Goal: Information Seeking & Learning: Check status

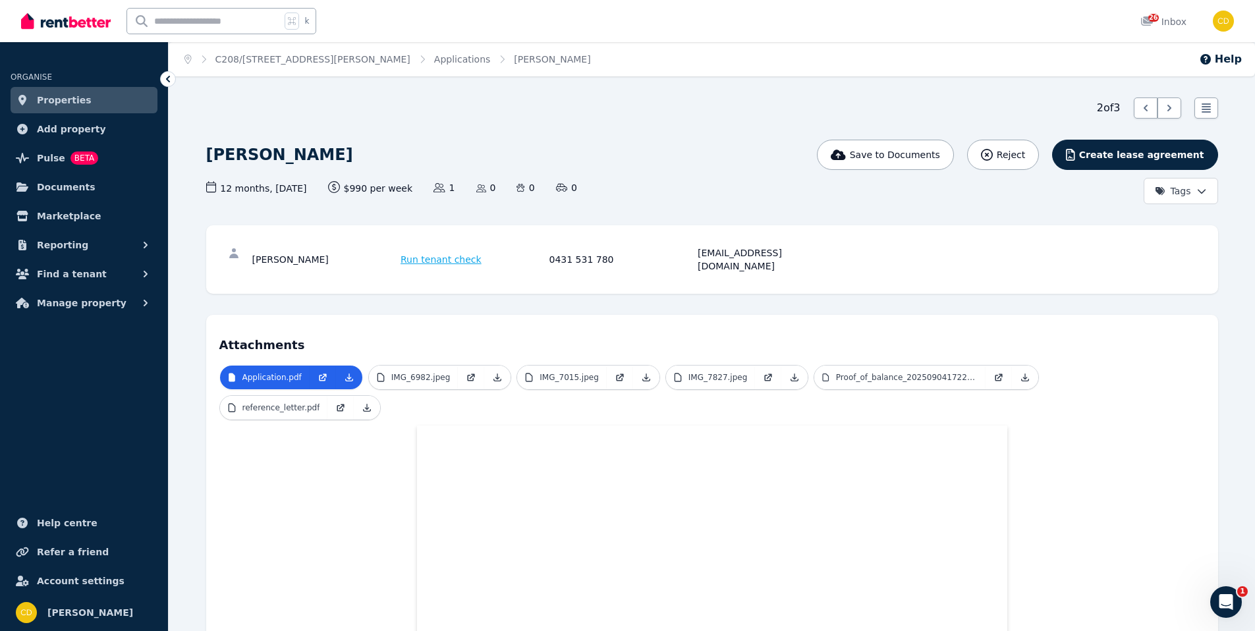
click at [283, 24] on div "k" at bounding box center [221, 21] width 190 height 26
click at [221, 29] on input "text" at bounding box center [203, 21] width 153 height 25
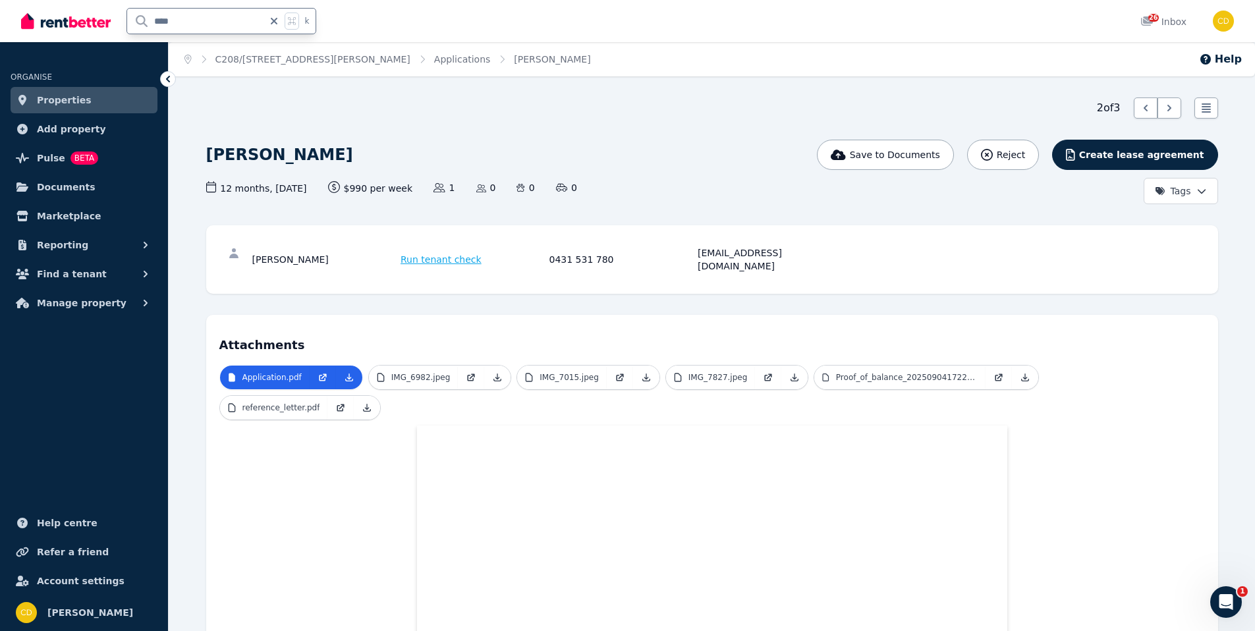
type input "*****"
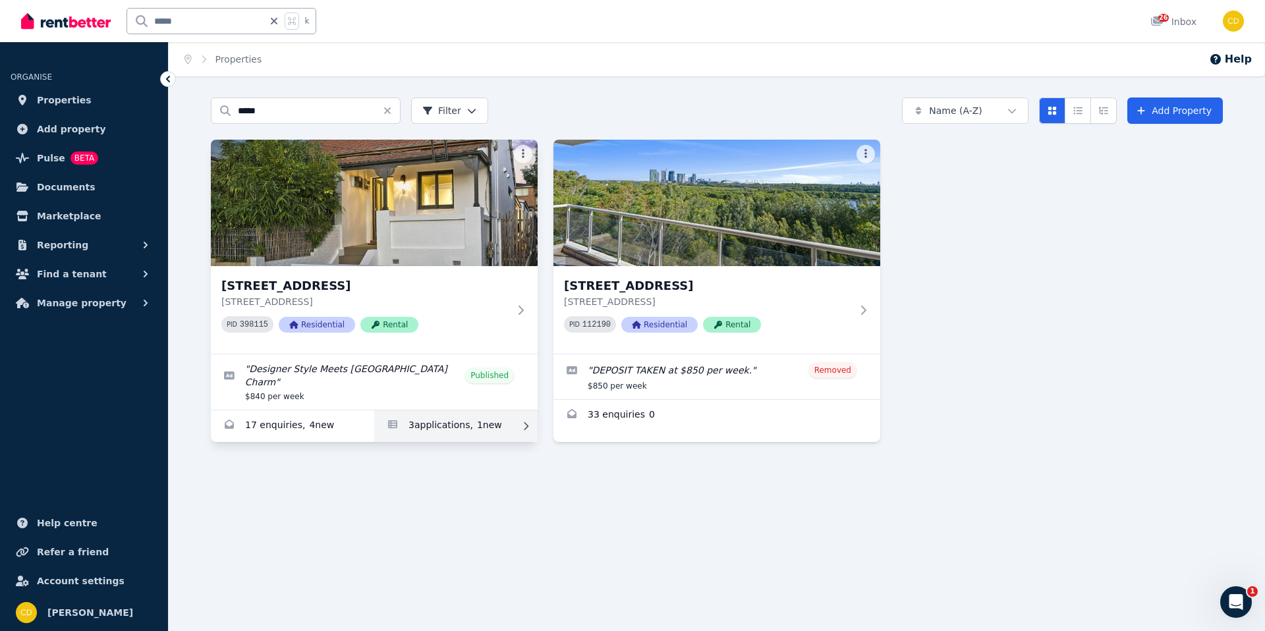
click at [447, 422] on link "Applications for 9 Grove St, Dulwich Hill" at bounding box center [455, 426] width 163 height 32
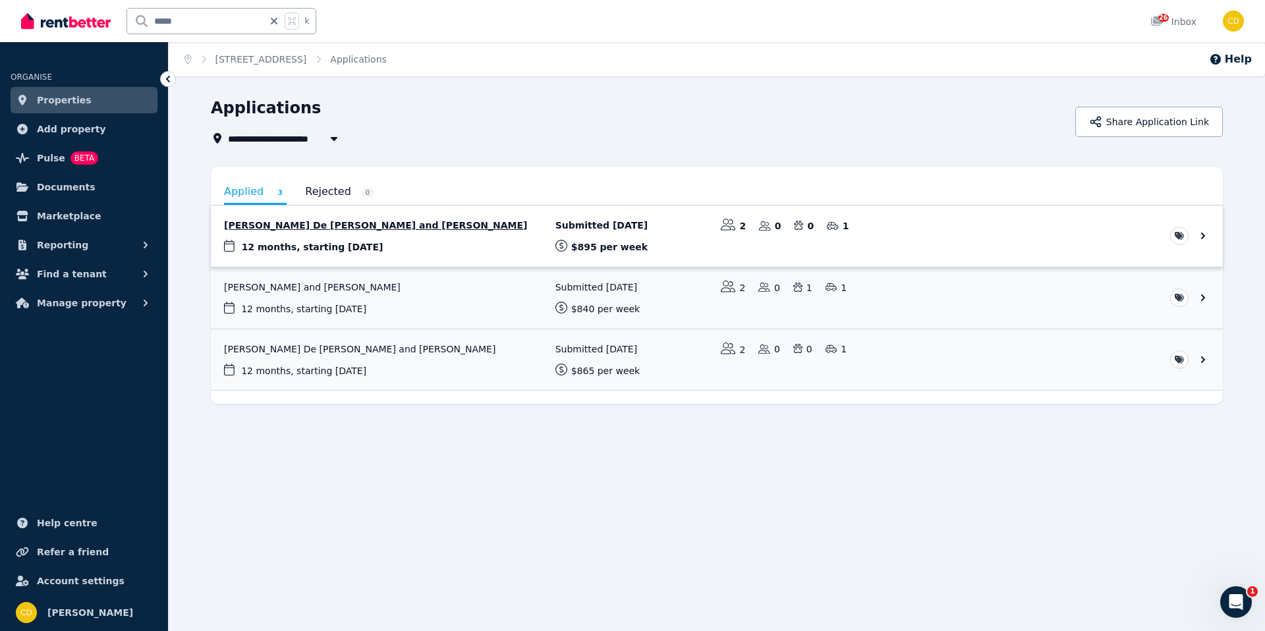
click at [382, 231] on link "View application: Pedro De Paula E Assis and Miriam Farrant" at bounding box center [717, 236] width 1012 height 61
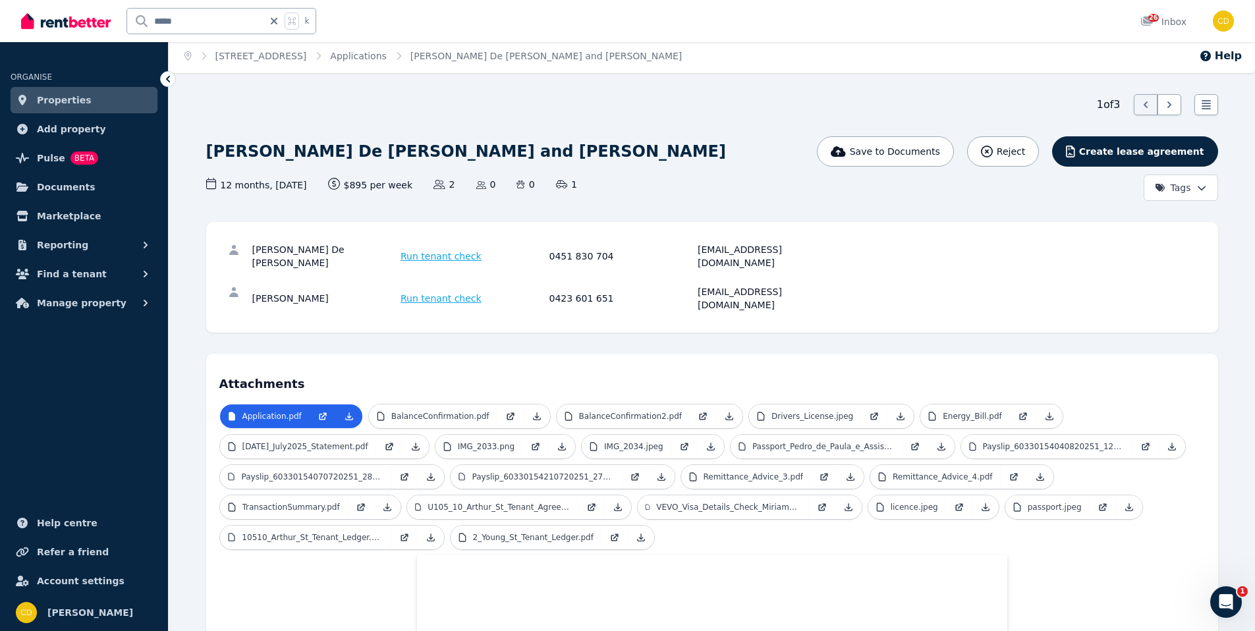
scroll to position [5, 0]
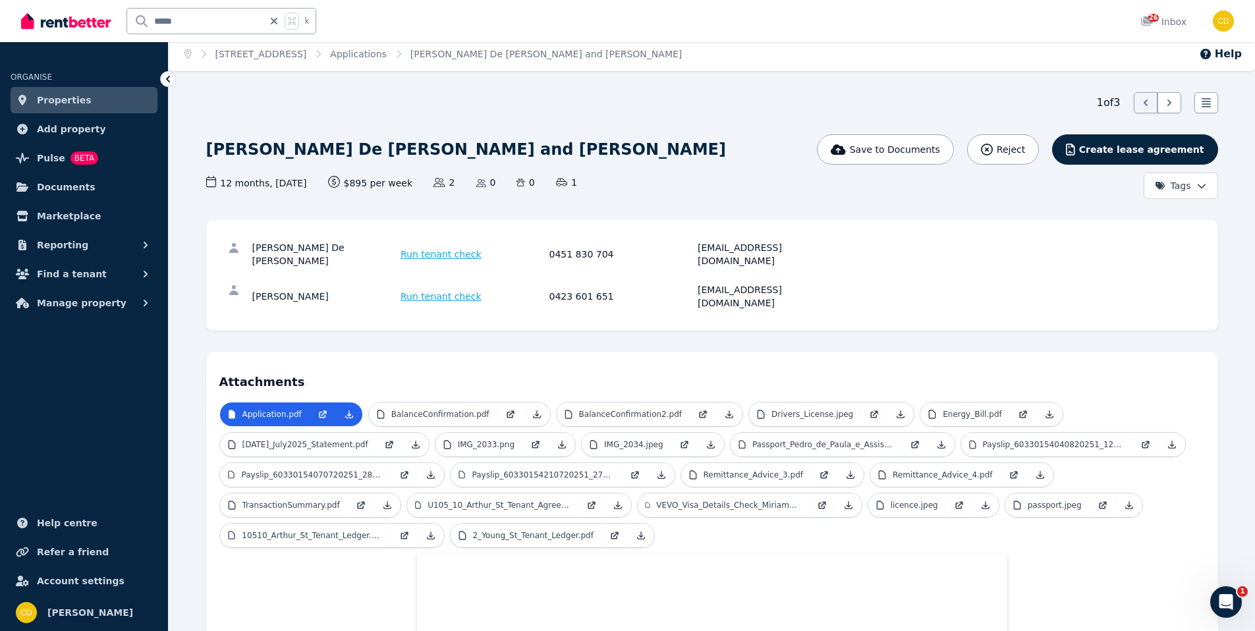
click at [275, 24] on icon at bounding box center [273, 21] width 13 height 11
click at [262, 24] on input "text" at bounding box center [203, 21] width 153 height 25
type input "****"
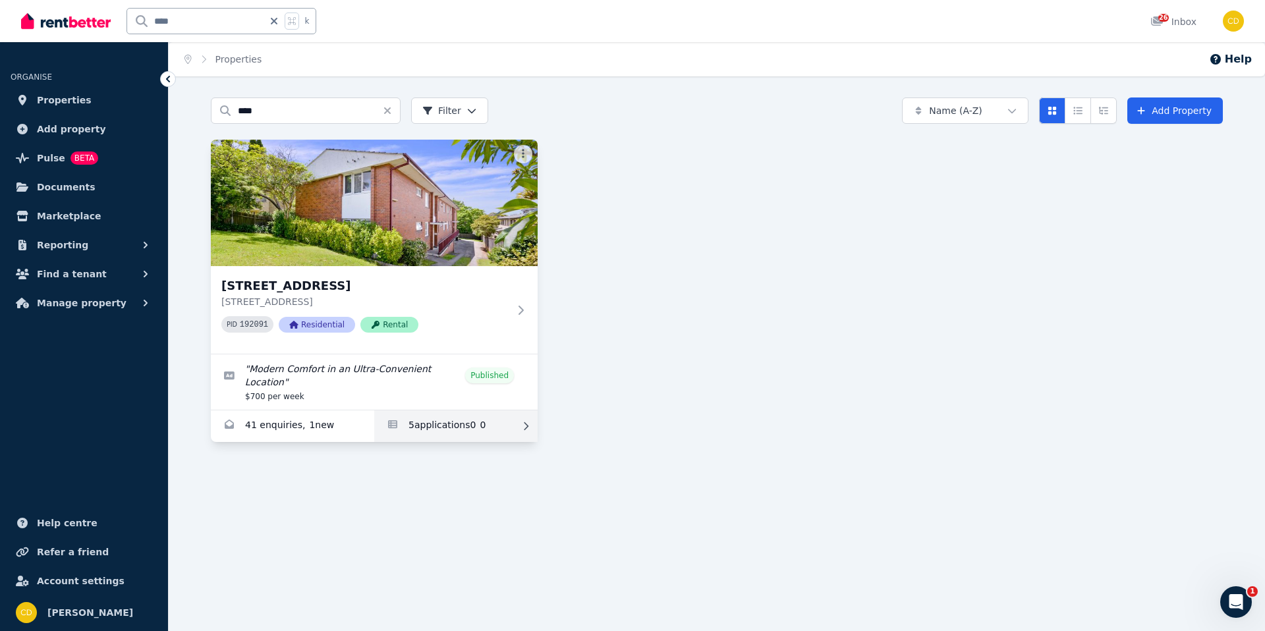
click at [461, 428] on link "Applications for 3/54 Greenwich Road, Greenwich" at bounding box center [455, 426] width 163 height 32
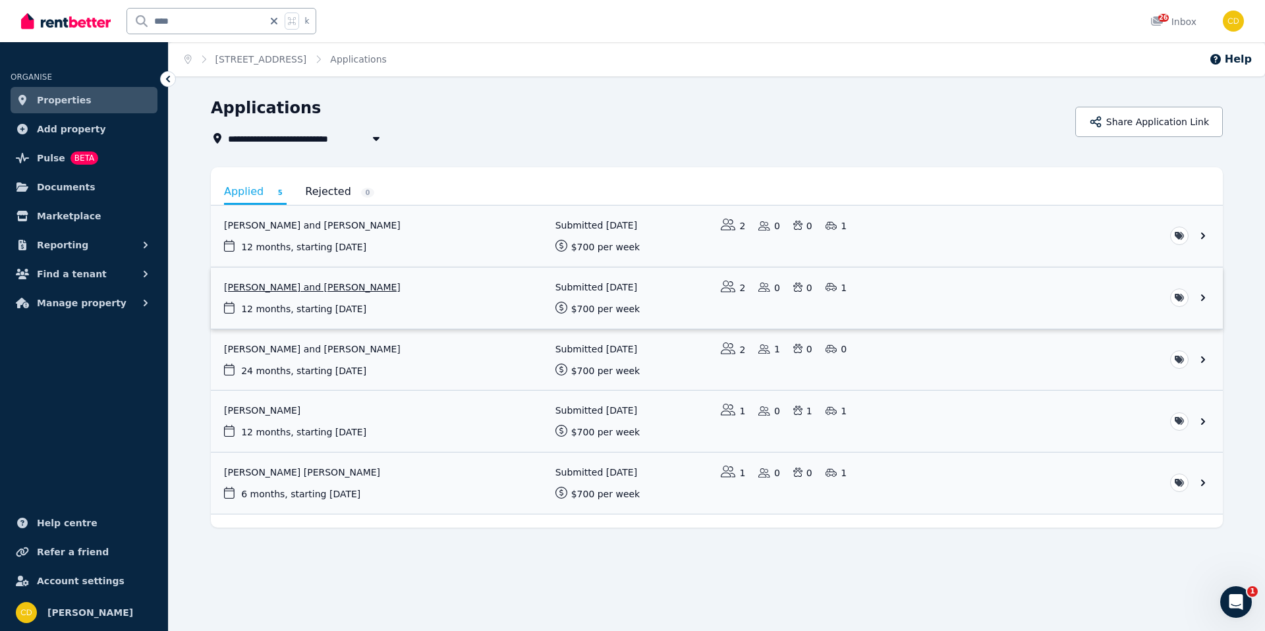
click at [278, 288] on link "View application: Erin Kasiou and Katherine Barnard" at bounding box center [717, 297] width 1012 height 61
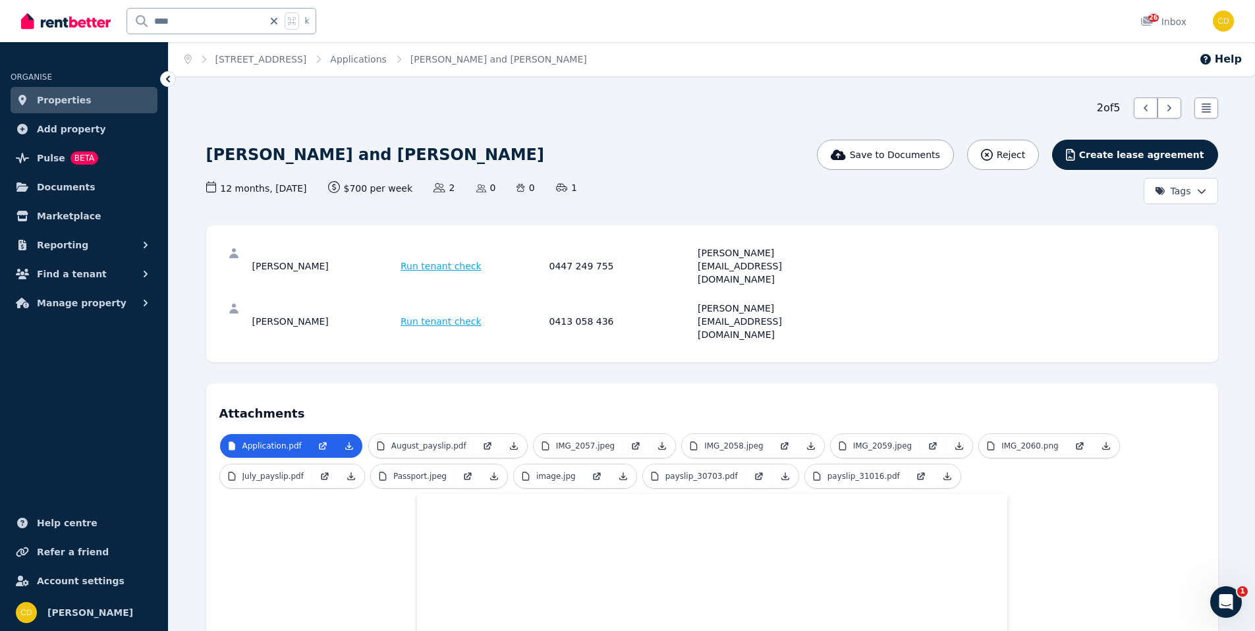
click at [401, 67] on ol "Home 3/54 Greenwich Road, Greenwich Applications Erin Kasiou and Katherine Barn…" at bounding box center [386, 59] width 434 height 34
click at [387, 58] on link "Applications" at bounding box center [358, 59] width 57 height 11
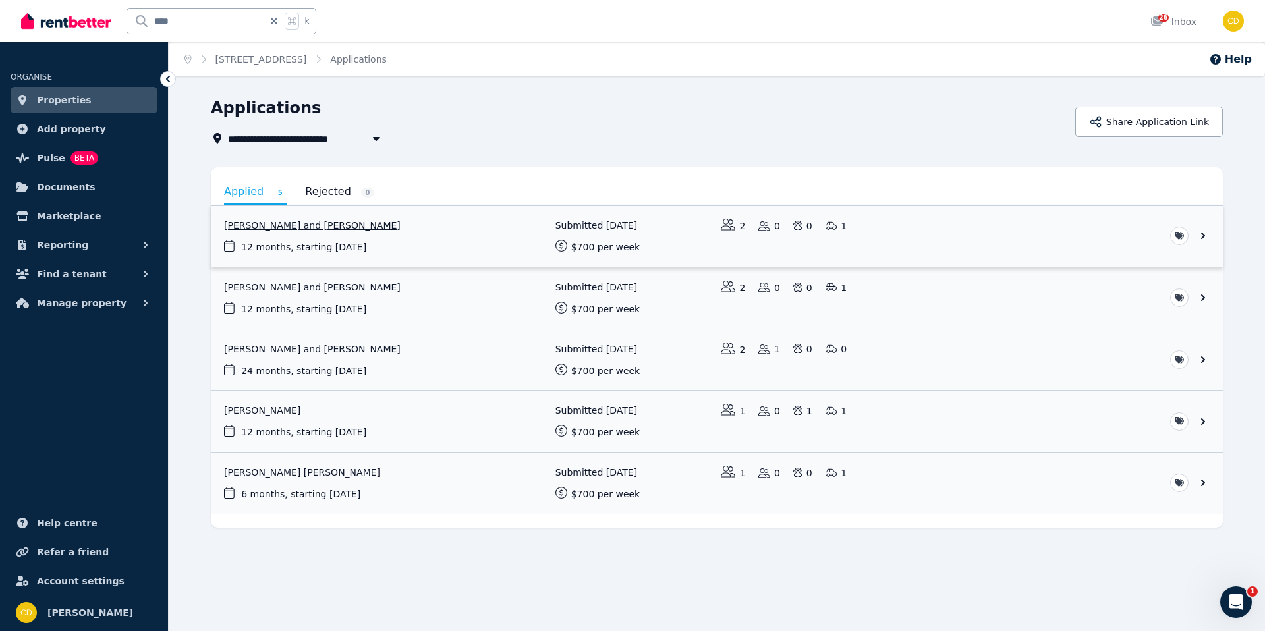
click at [296, 222] on link "View application: Isaac Smith and Ella Frost" at bounding box center [717, 236] width 1012 height 61
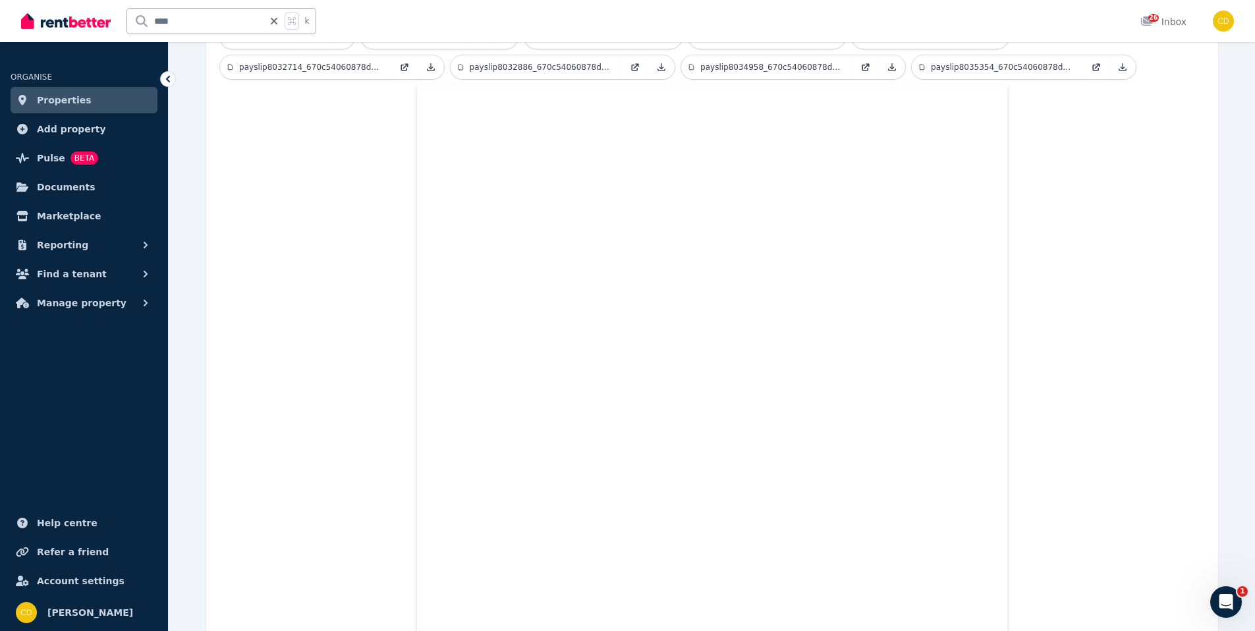
scroll to position [350, 0]
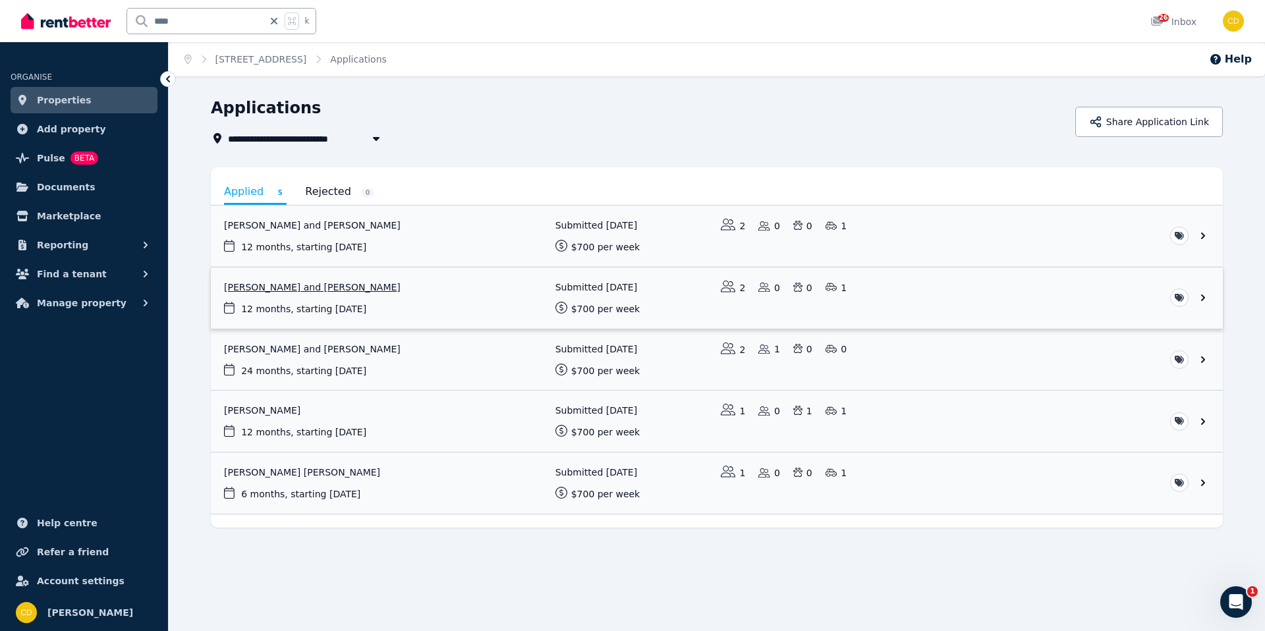
click at [247, 292] on link "View application: Erin Kasiou and Katherine Barnard" at bounding box center [717, 297] width 1012 height 61
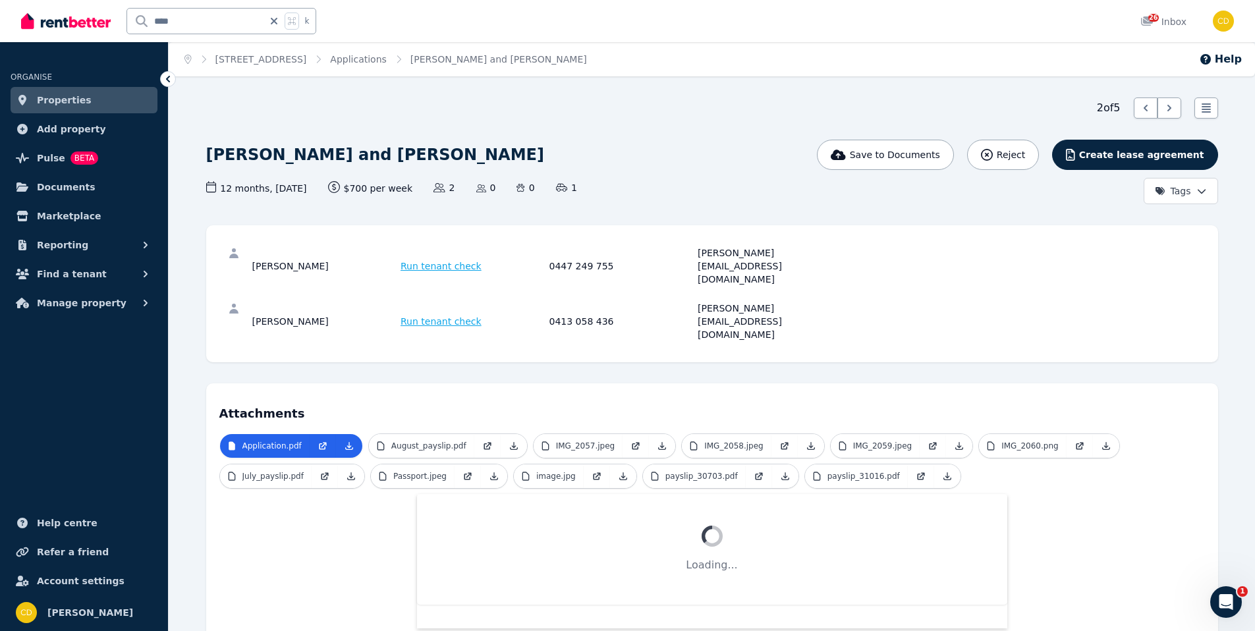
scroll to position [3, 0]
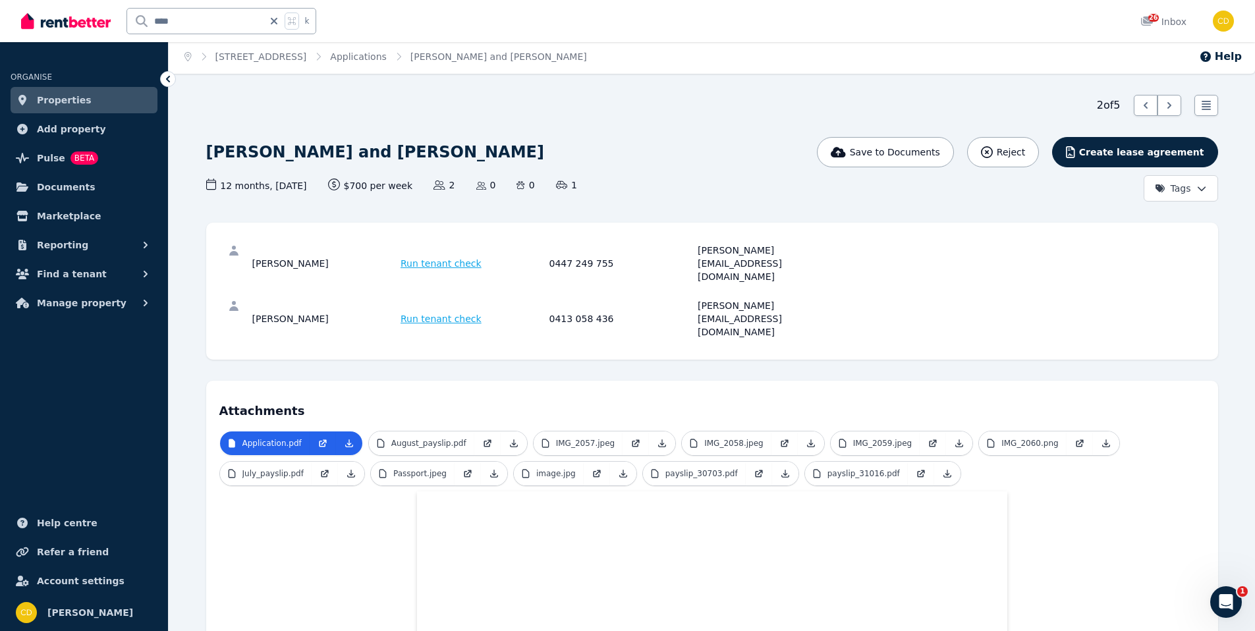
click at [732, 250] on div "erin.kasiou@gmail.com" at bounding box center [770, 264] width 145 height 40
click at [719, 251] on div "erin.kasiou@gmail.com" at bounding box center [770, 264] width 145 height 40
click at [848, 248] on div "Erin Kasiou Run tenant check 0447 249 755 erin.kasiou@gmail.com" at bounding box center [711, 263] width 985 height 55
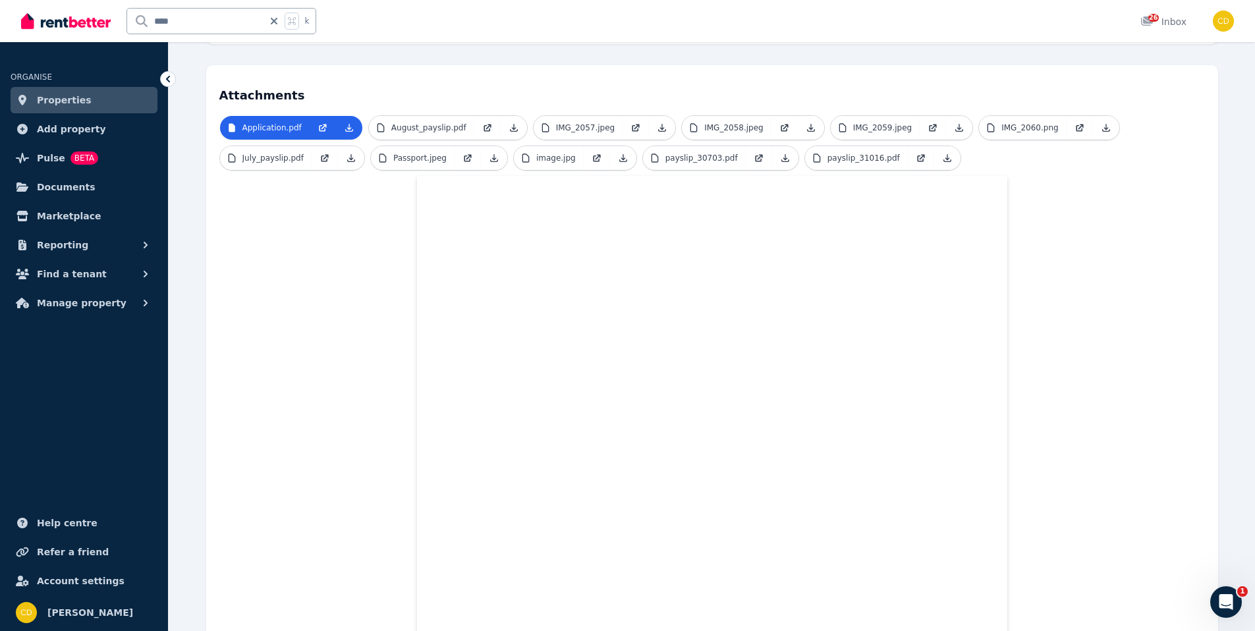
scroll to position [317, 0]
click at [590, 116] on ul "Application.pdf August_payslip.pdf IMG_2057.jpeg IMG_2058.jpeg IMG_2059.jpeg IM…" at bounding box center [711, 146] width 985 height 61
click at [598, 123] on p "IMG_2057.jpeg" at bounding box center [585, 128] width 59 height 11
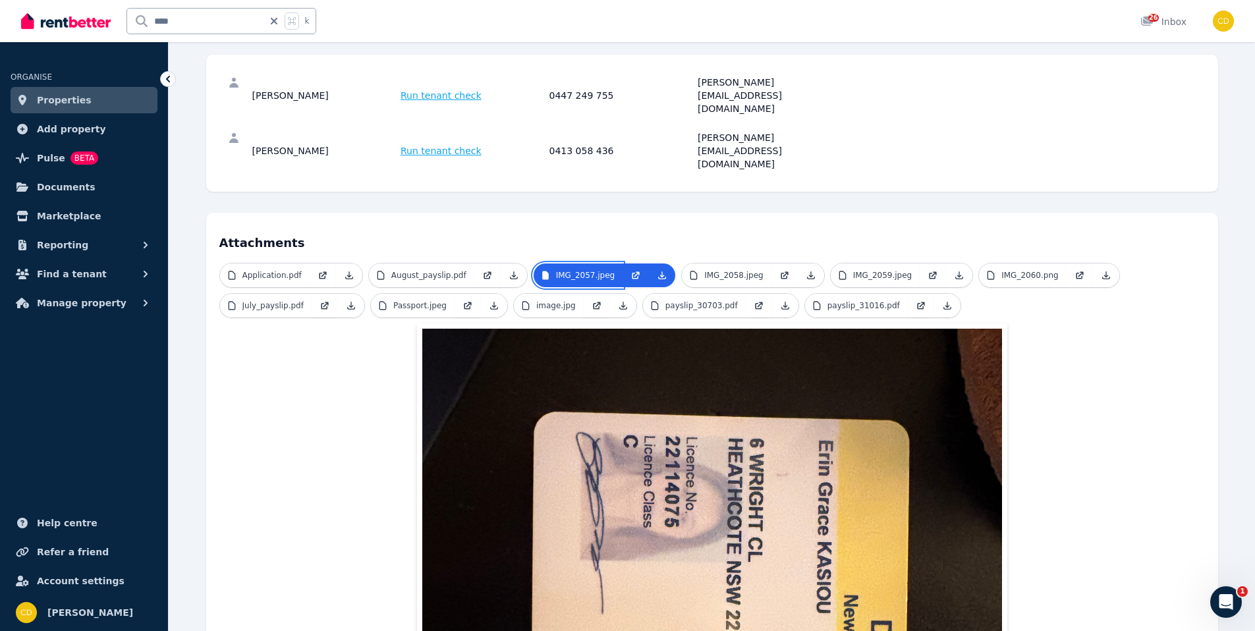
scroll to position [171, 0]
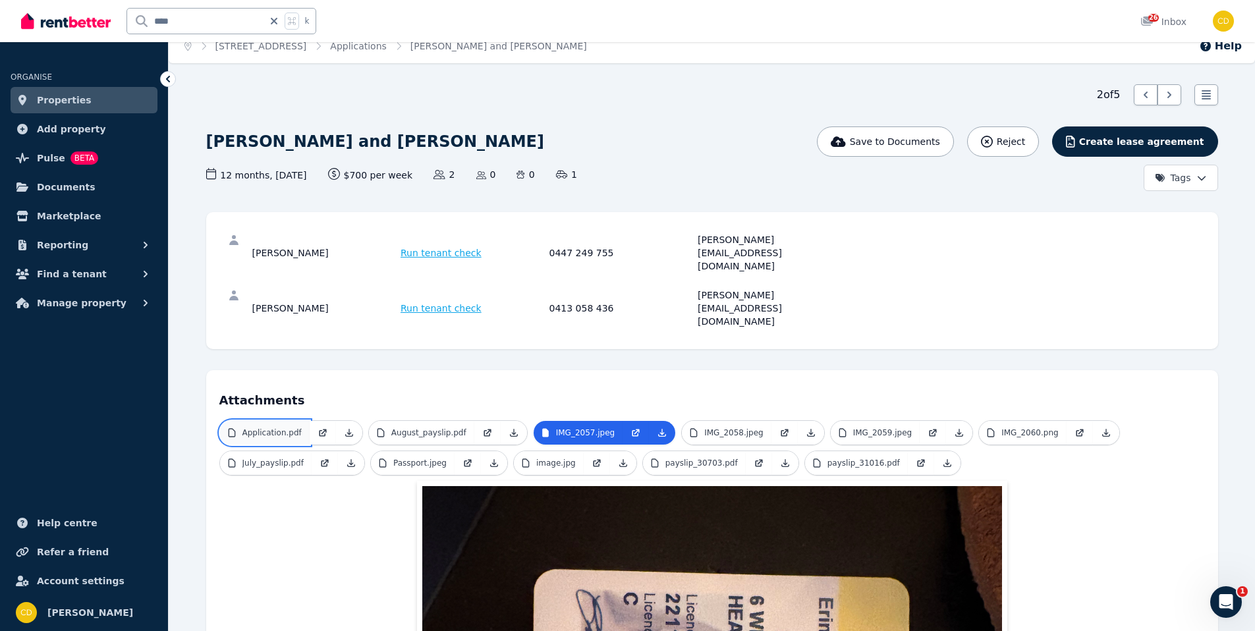
click at [290, 421] on link "Application.pdf" at bounding box center [265, 433] width 90 height 24
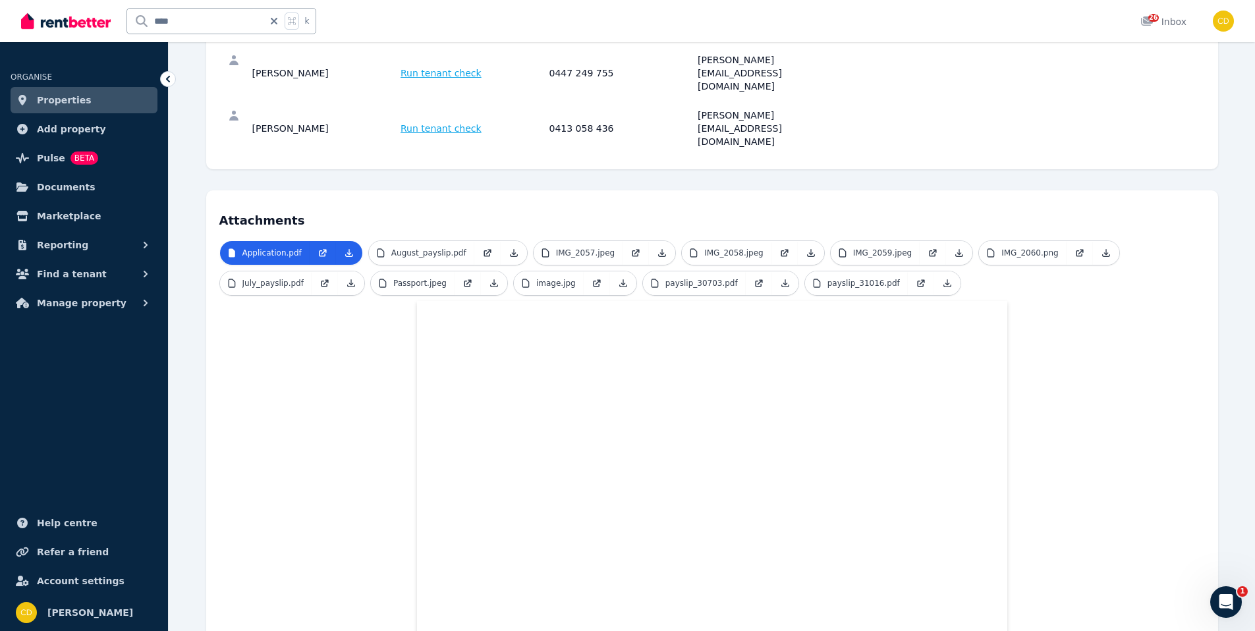
scroll to position [0, 0]
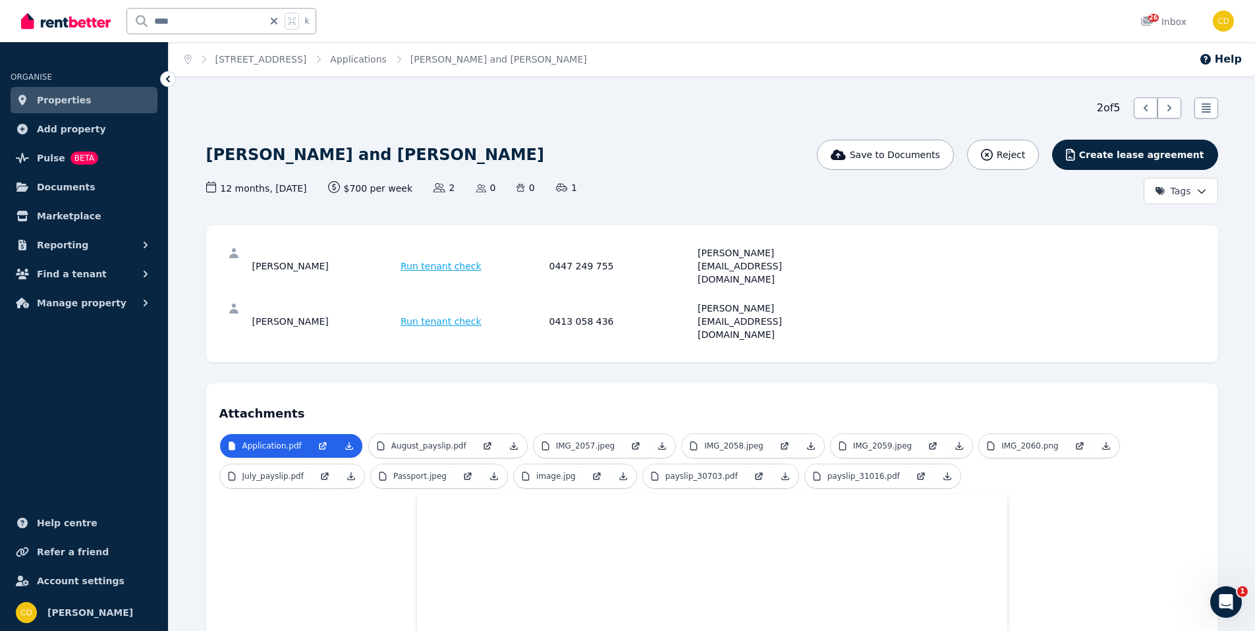
click at [277, 20] on icon at bounding box center [274, 21] width 7 height 7
click at [258, 23] on input "text" at bounding box center [203, 21] width 153 height 25
type input "********"
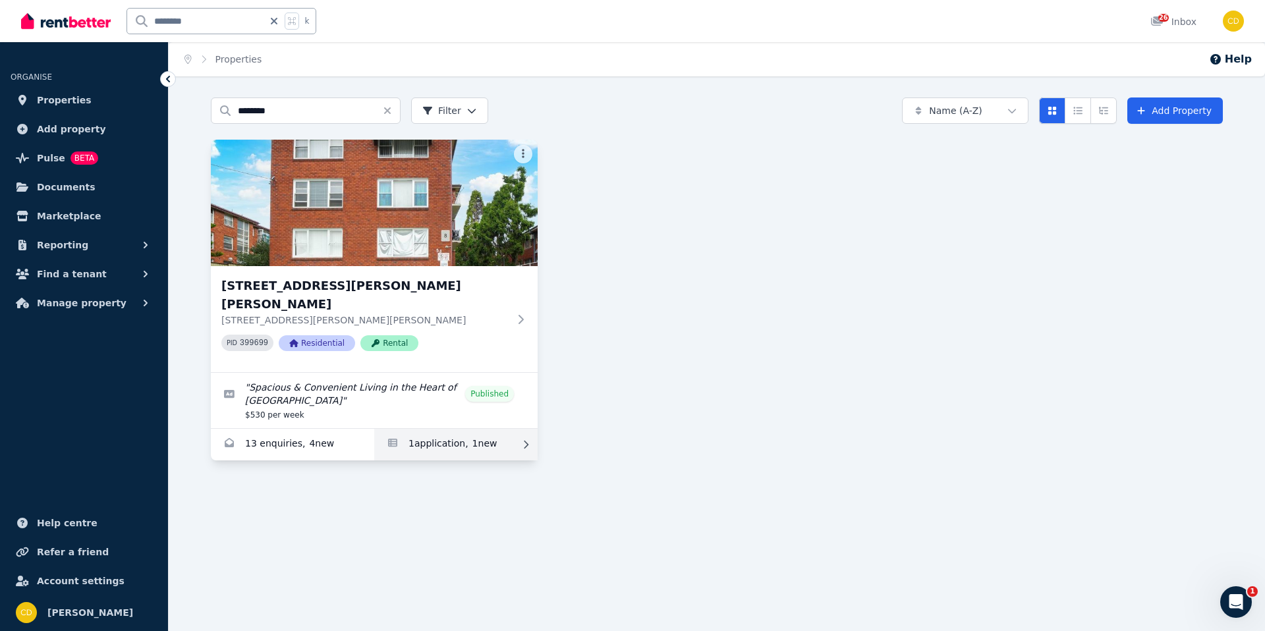
click at [472, 429] on link "Applications for 17/53 Alice St S, Wiley Park" at bounding box center [455, 445] width 163 height 32
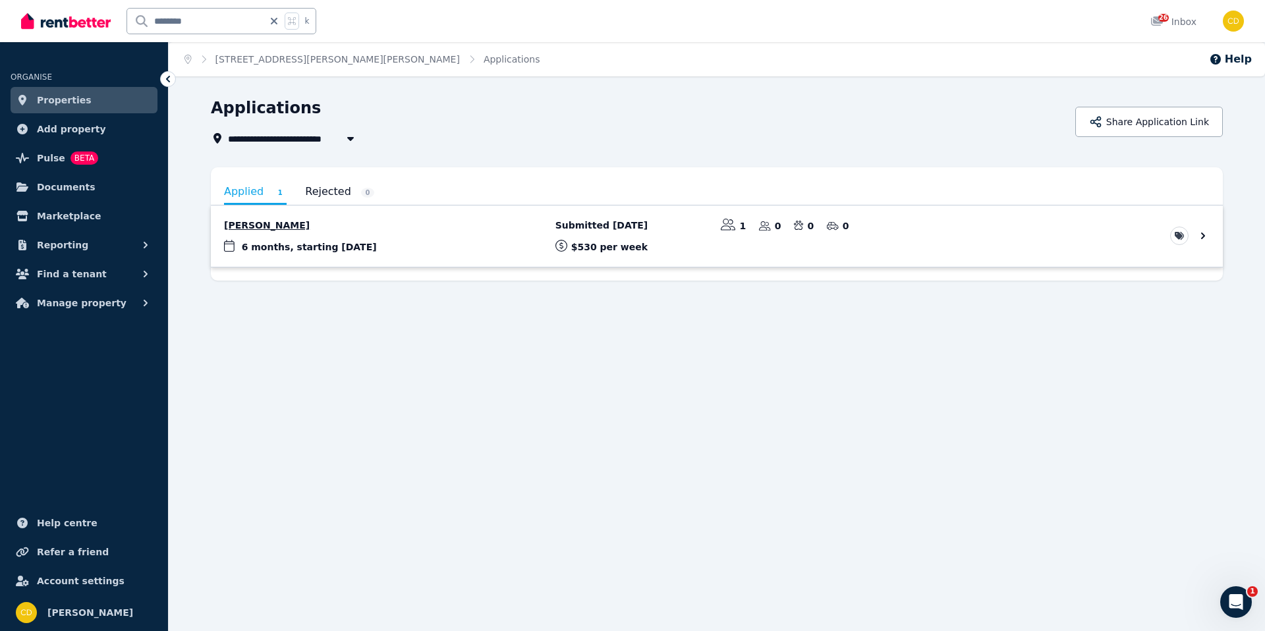
click at [372, 235] on link "View application: Jahid Hossain" at bounding box center [717, 236] width 1012 height 61
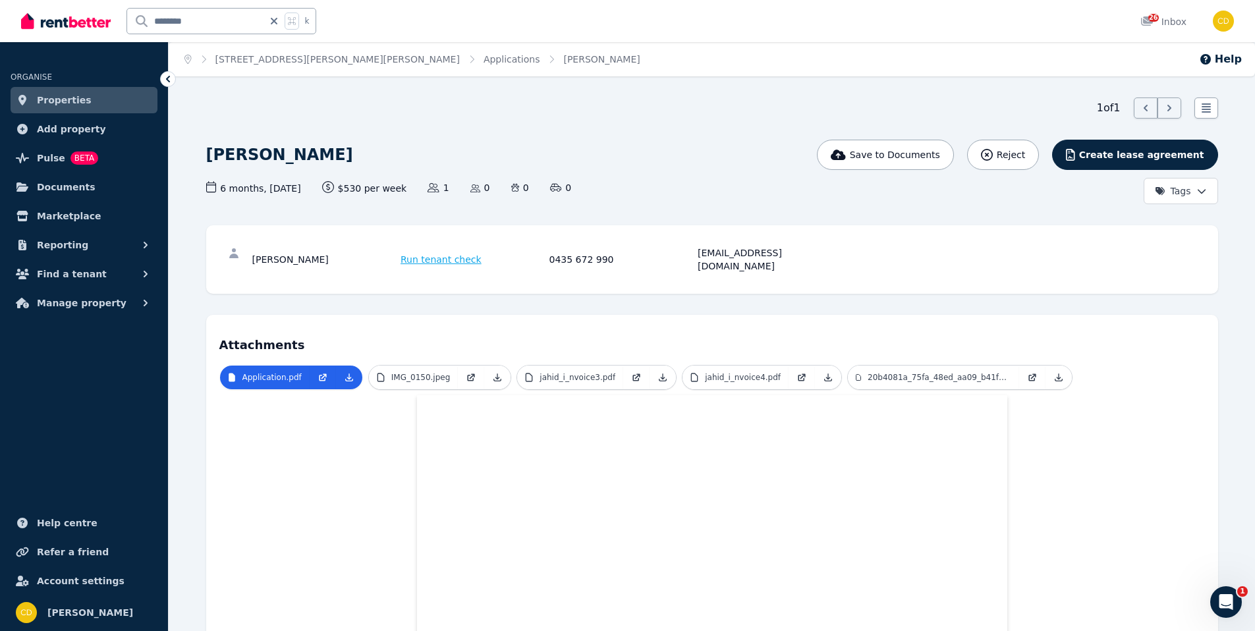
click at [425, 372] on p "IMG_0150.jpeg" at bounding box center [420, 377] width 59 height 11
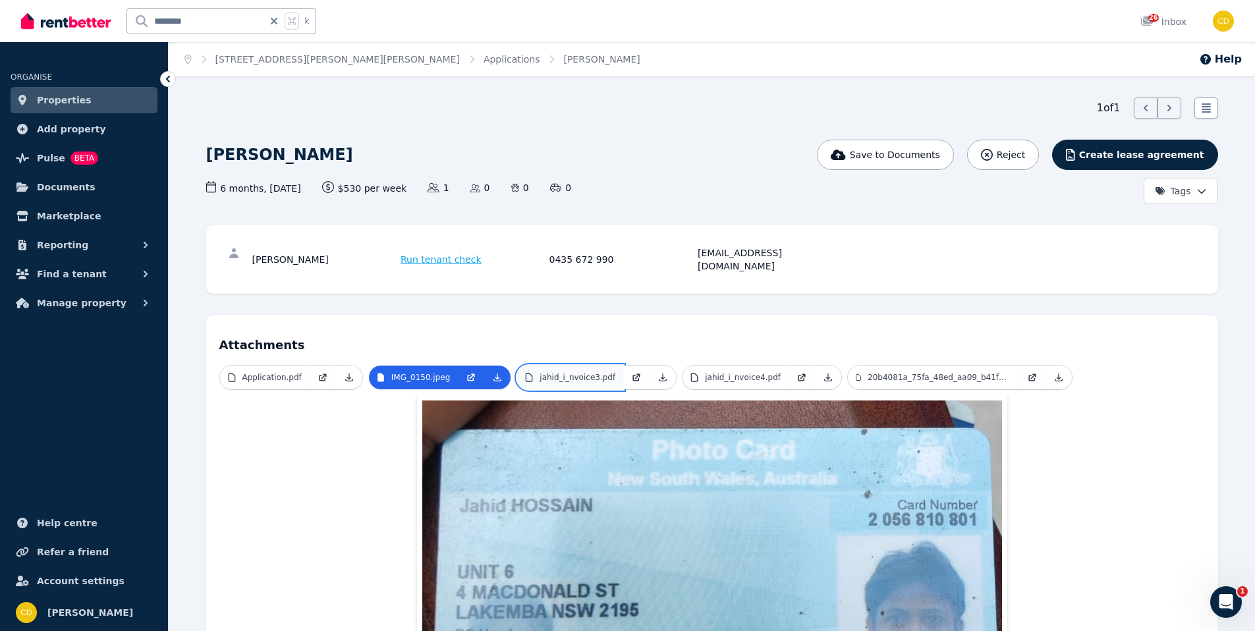
click at [563, 372] on p "jahid_i_nvoice3.pdf" at bounding box center [577, 377] width 76 height 11
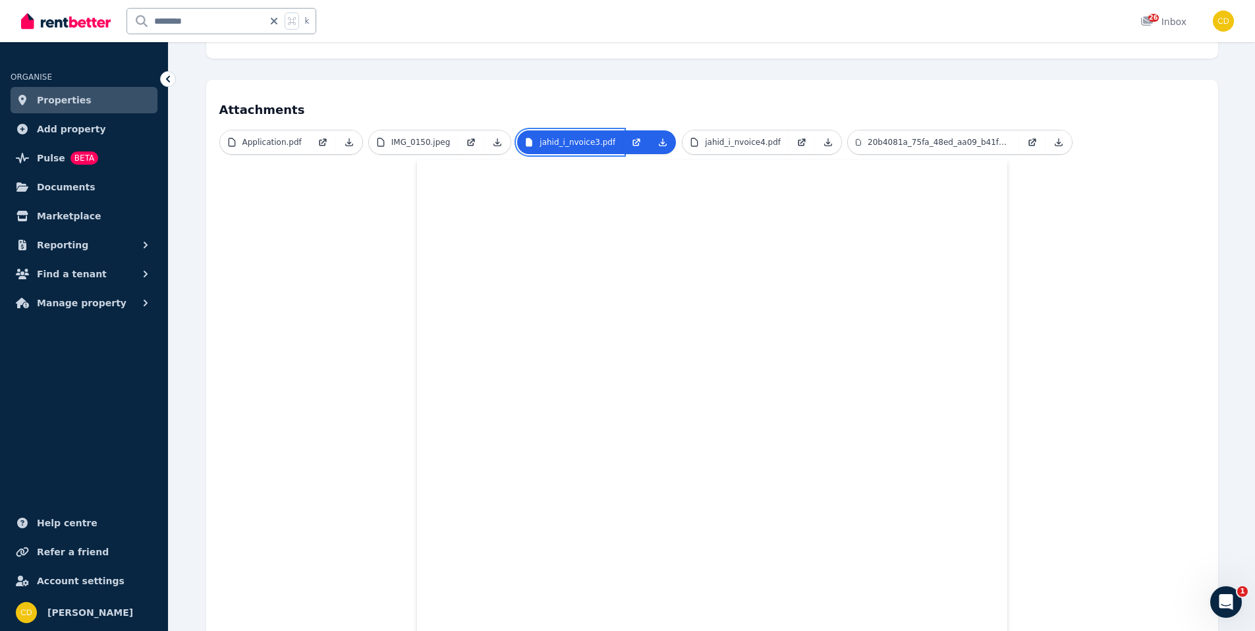
scroll to position [146, 0]
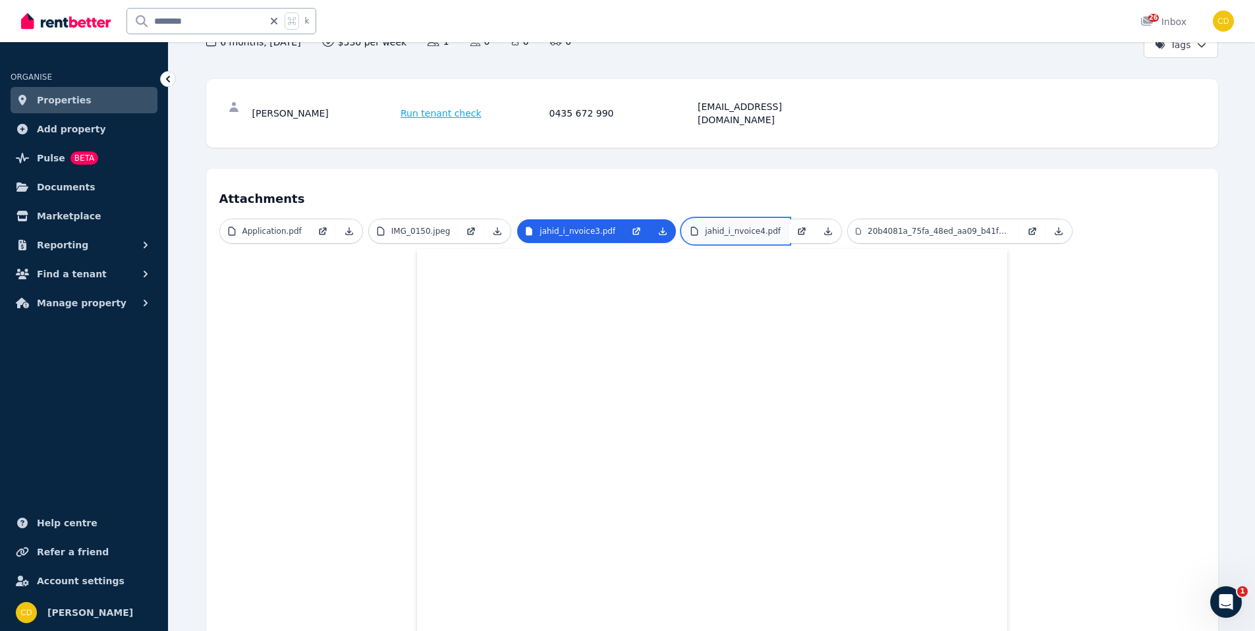
click at [712, 219] on link "jahid_i_nvoice4.pdf" at bounding box center [735, 231] width 106 height 24
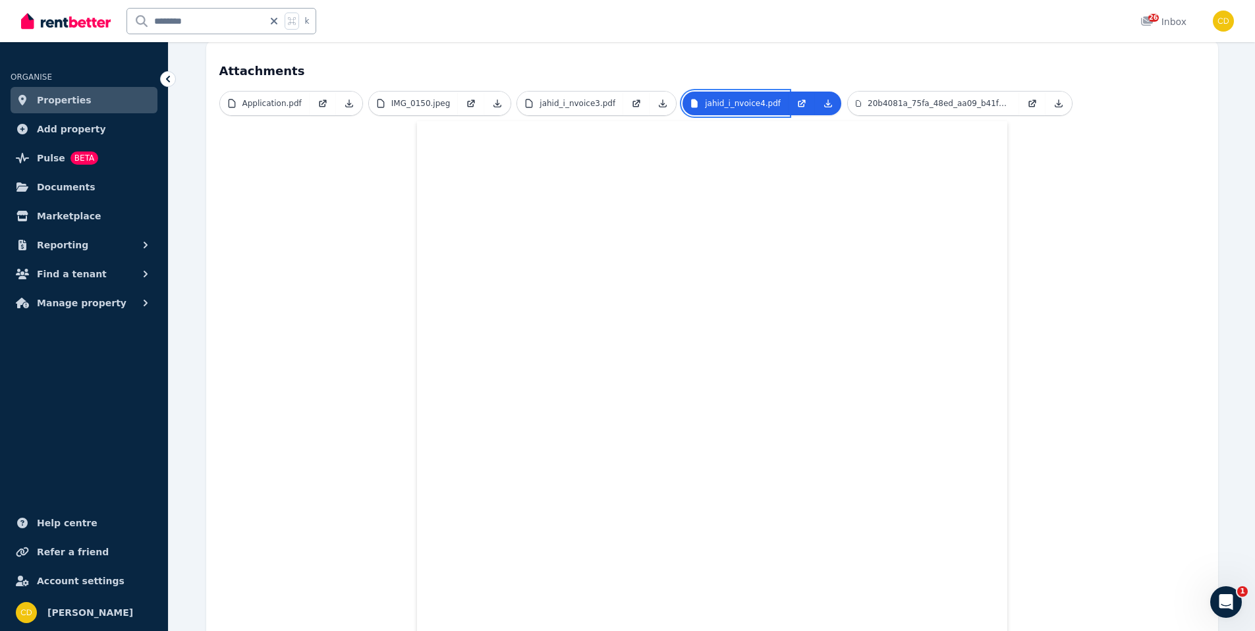
scroll to position [273, 0]
click at [867, 99] on link "20b4081a_75fa_48ed_aa09_b41fe89988a0.jpeg" at bounding box center [933, 104] width 171 height 24
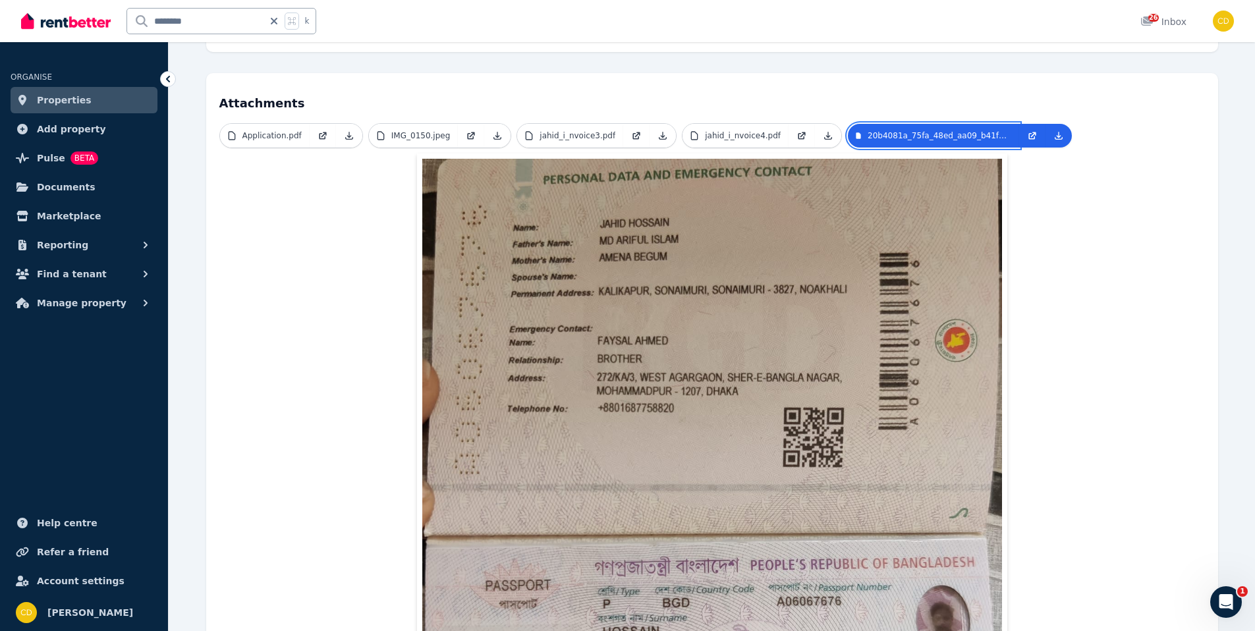
scroll to position [239, 0]
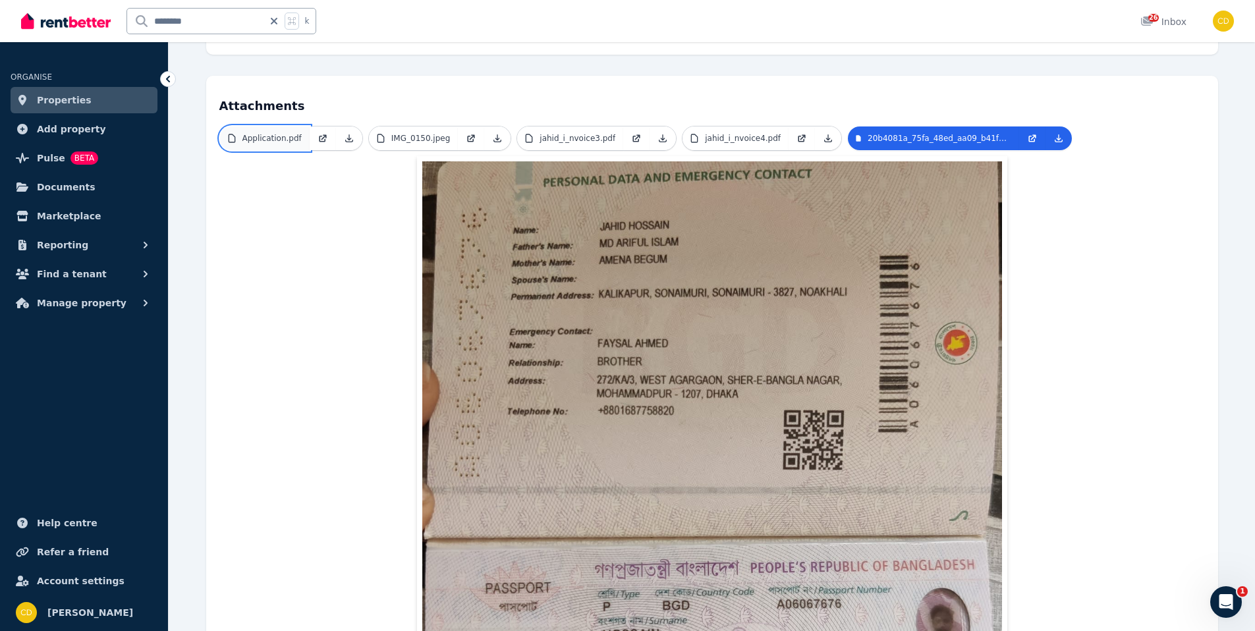
click at [279, 132] on link "Application.pdf" at bounding box center [265, 138] width 90 height 24
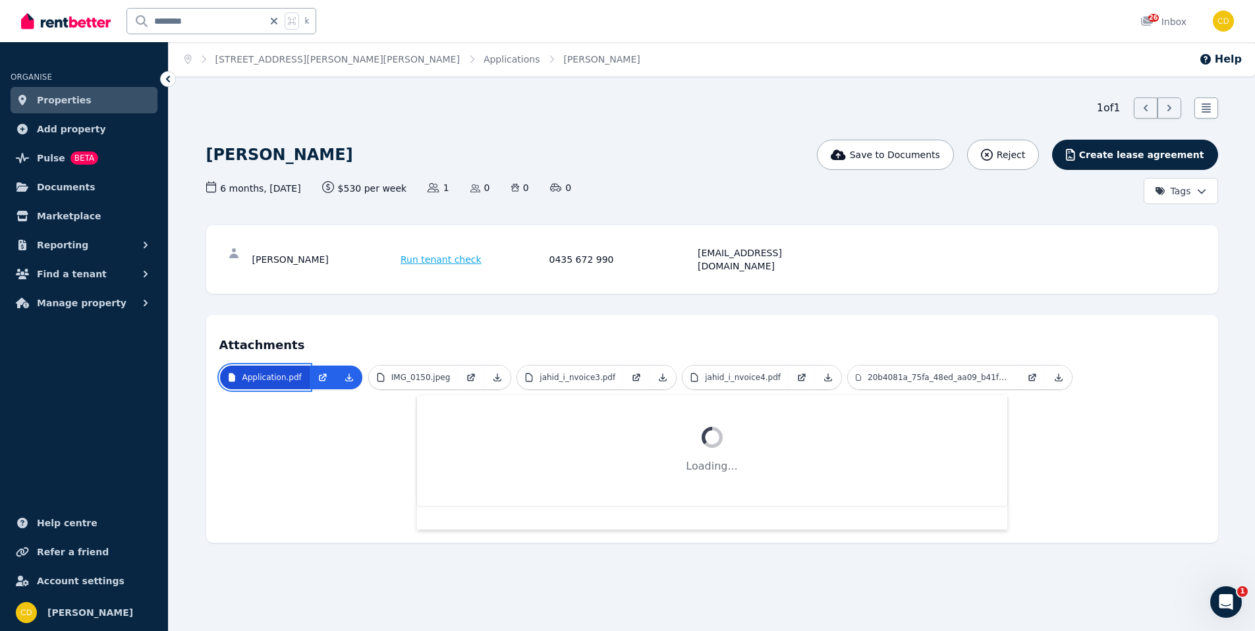
scroll to position [0, 0]
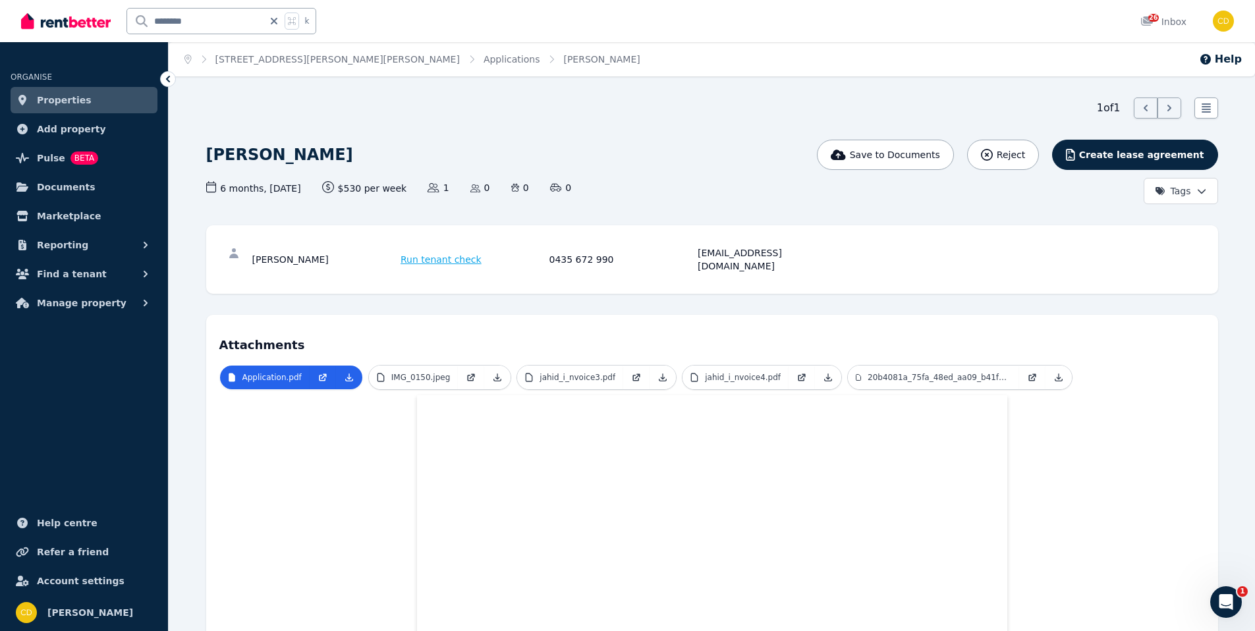
click at [276, 19] on icon at bounding box center [274, 21] width 7 height 7
click at [270, 22] on input "text" at bounding box center [203, 21] width 153 height 25
type input "********"
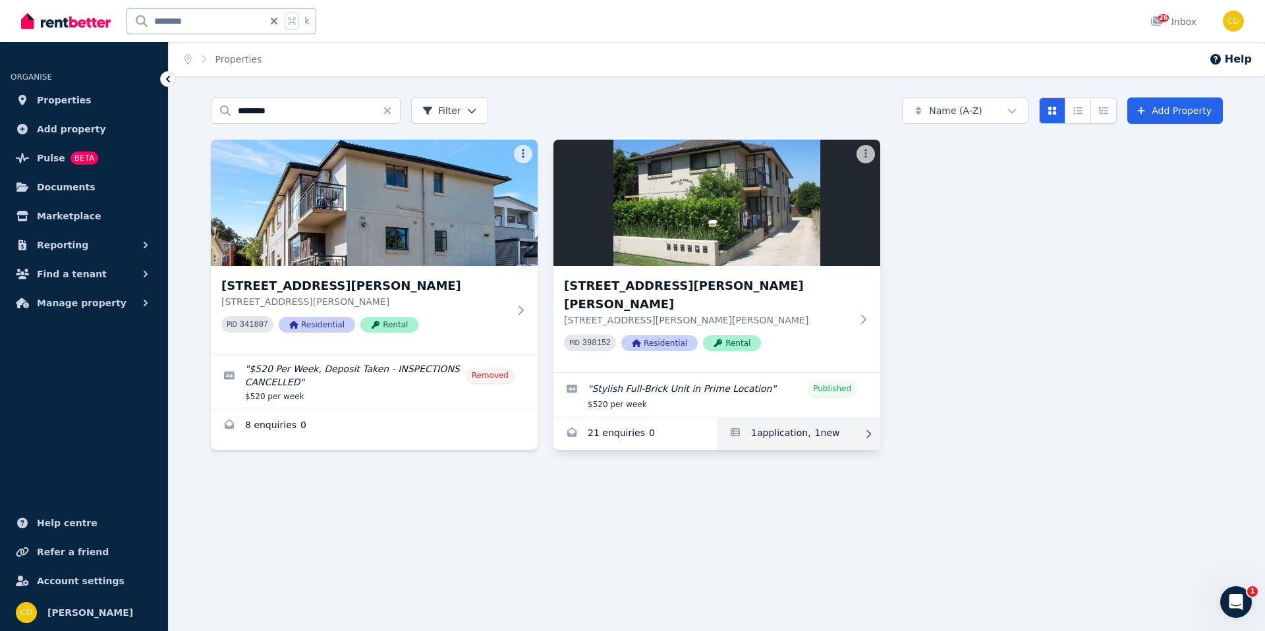
click at [806, 429] on link "Applications for 4/37 Ferguson Ave, Wiley Park" at bounding box center [798, 434] width 163 height 32
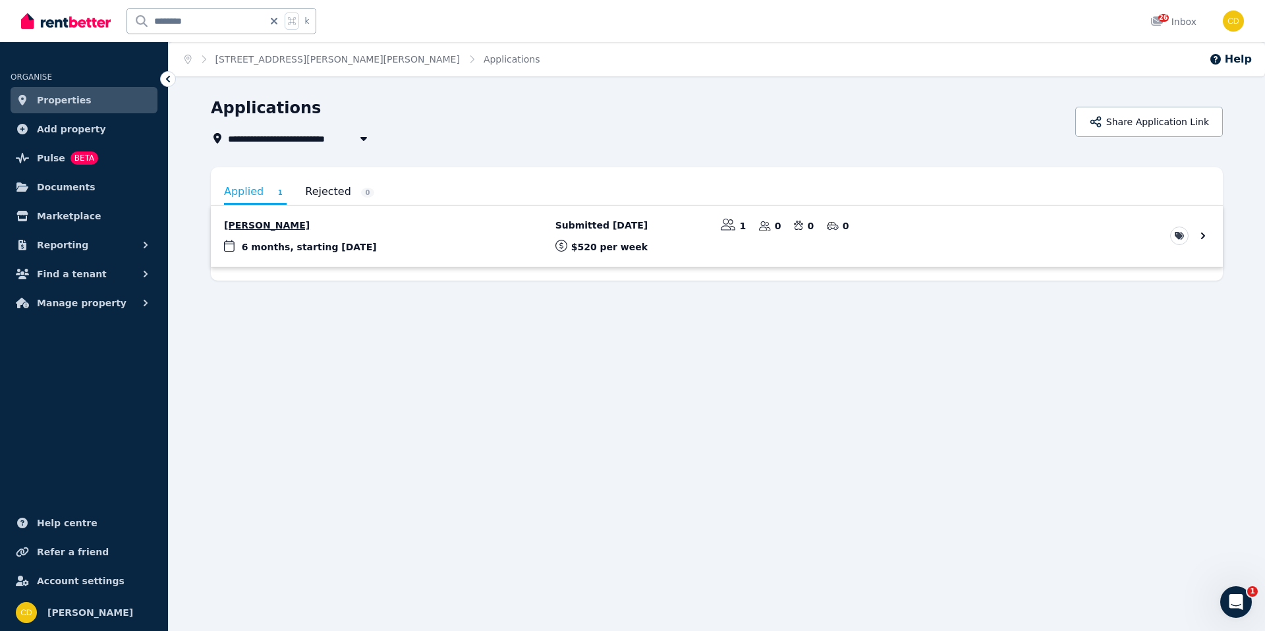
click at [315, 231] on link "View application: Jahid Hossain" at bounding box center [717, 236] width 1012 height 61
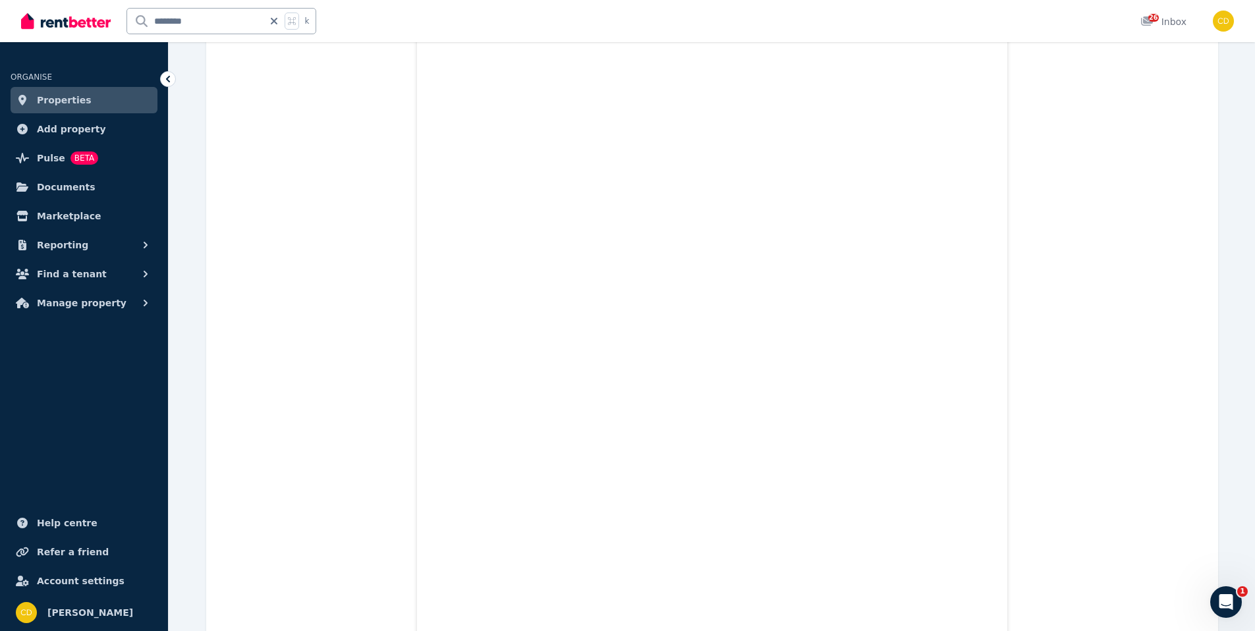
scroll to position [233, 0]
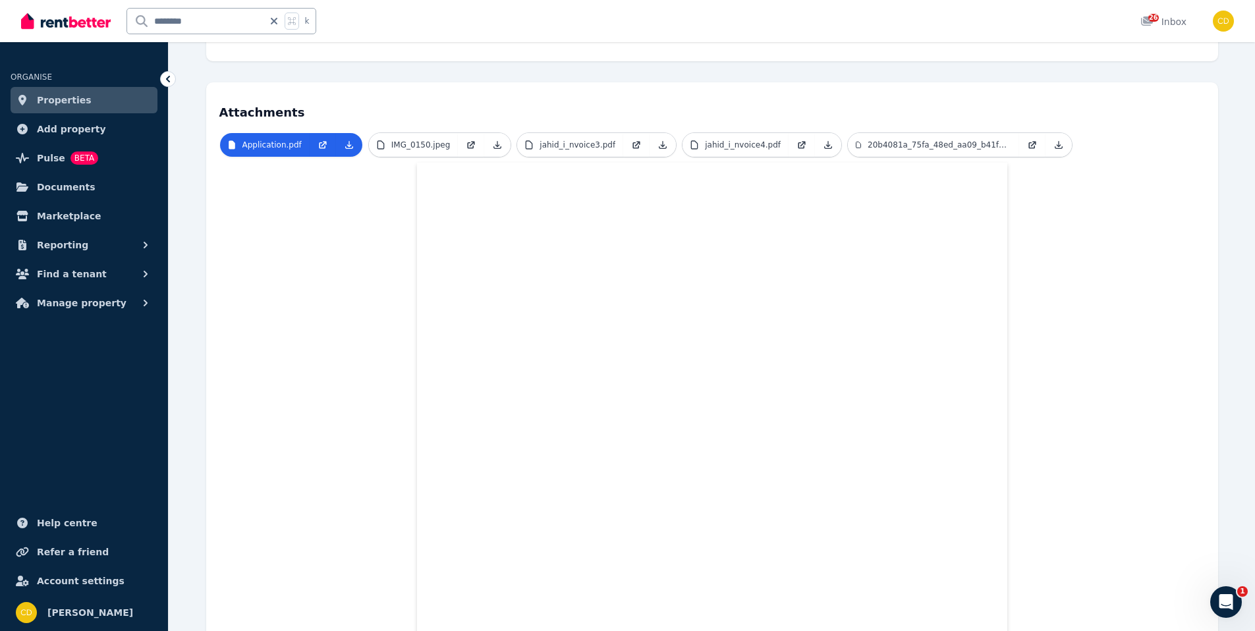
drag, startPoint x: 274, startPoint y: 22, endPoint x: 254, endPoint y: 22, distance: 20.4
click at [274, 22] on icon at bounding box center [273, 21] width 13 height 11
click at [253, 22] on input "text" at bounding box center [203, 21] width 153 height 25
type input "**********"
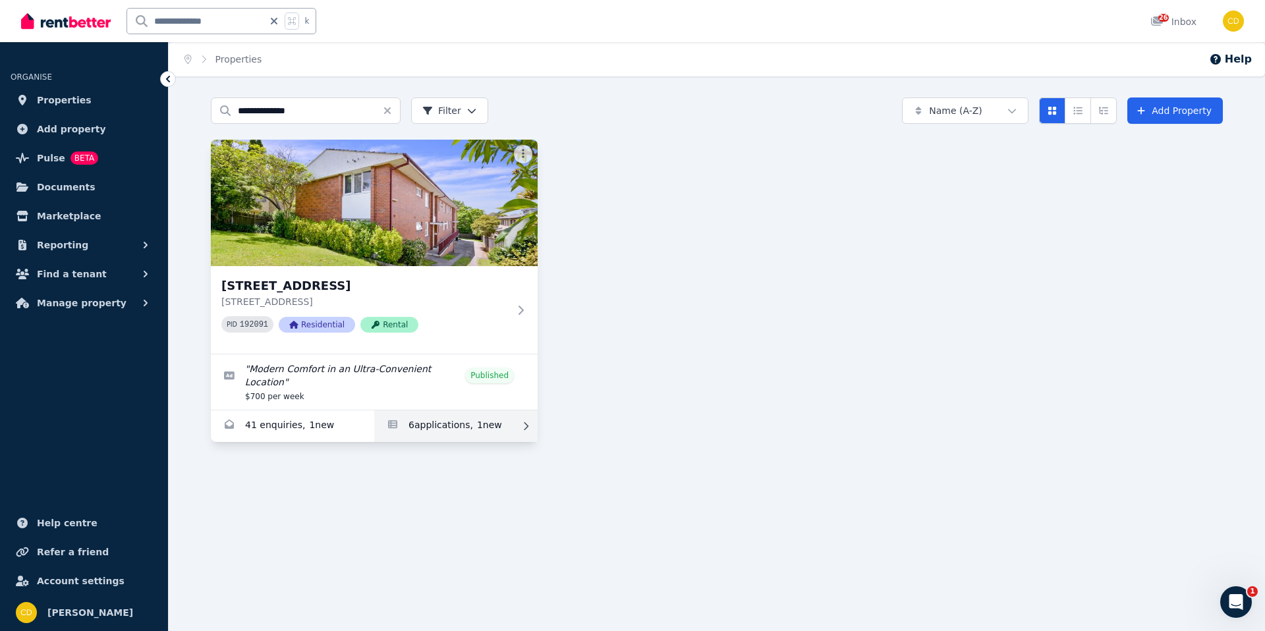
click at [423, 417] on link "Applications for 3/54 Greenwich Road, Greenwich" at bounding box center [455, 426] width 163 height 32
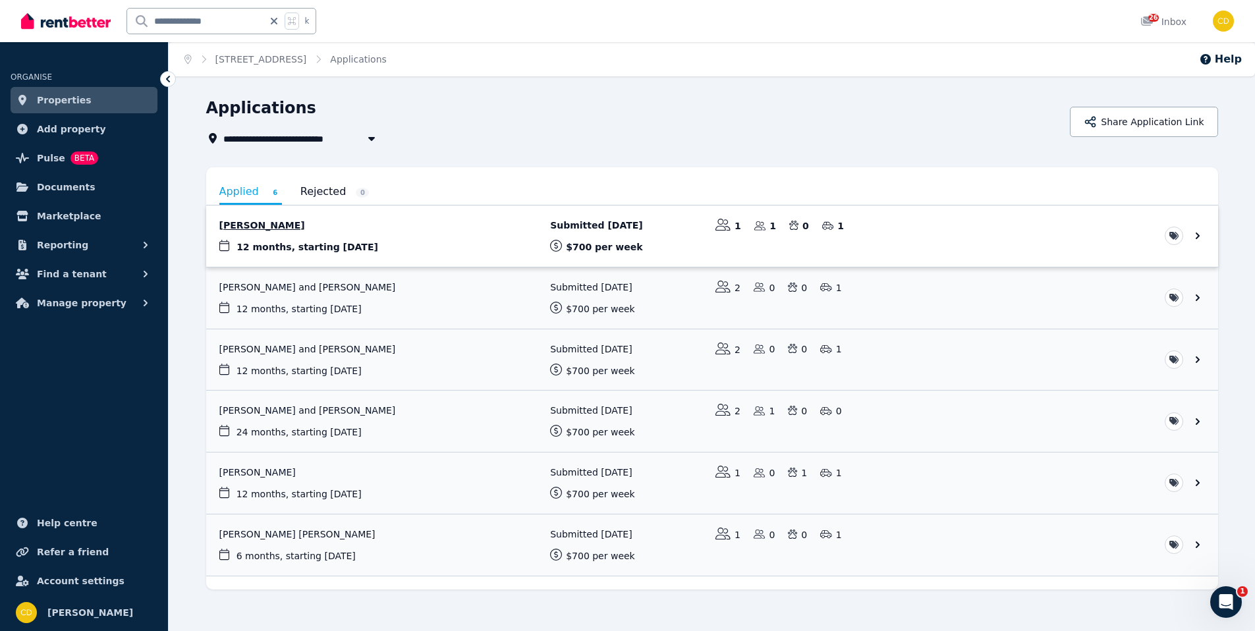
click at [341, 229] on link "View application: Mark Perry" at bounding box center [712, 236] width 1012 height 61
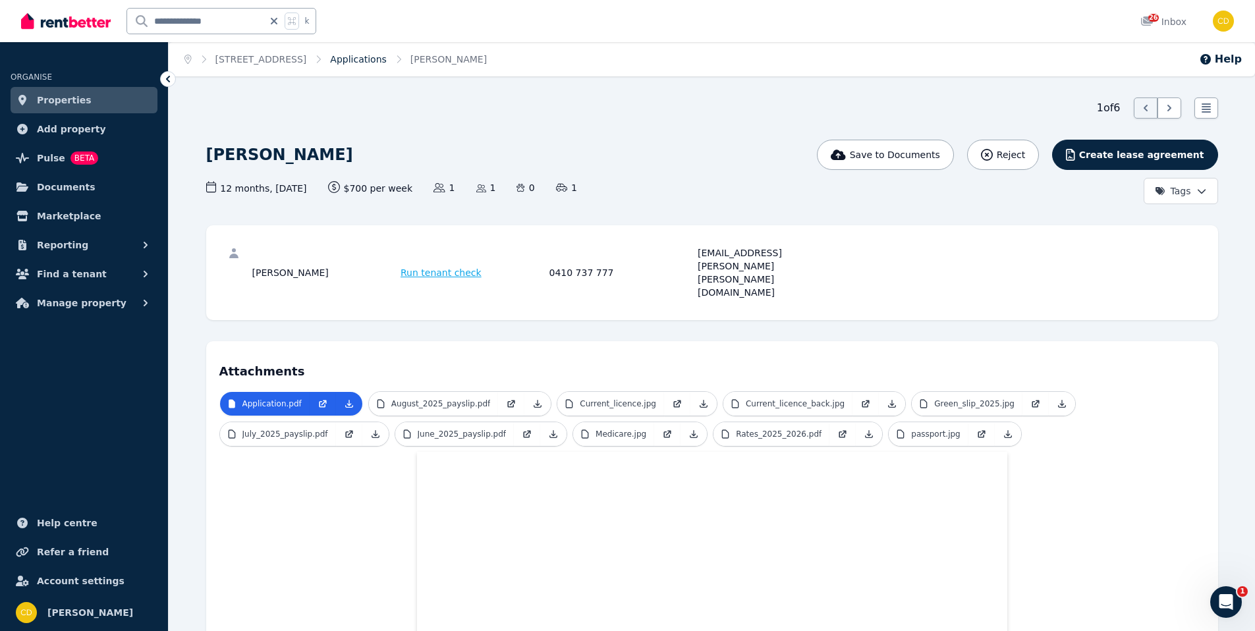
click at [387, 61] on link "Applications" at bounding box center [358, 59] width 57 height 11
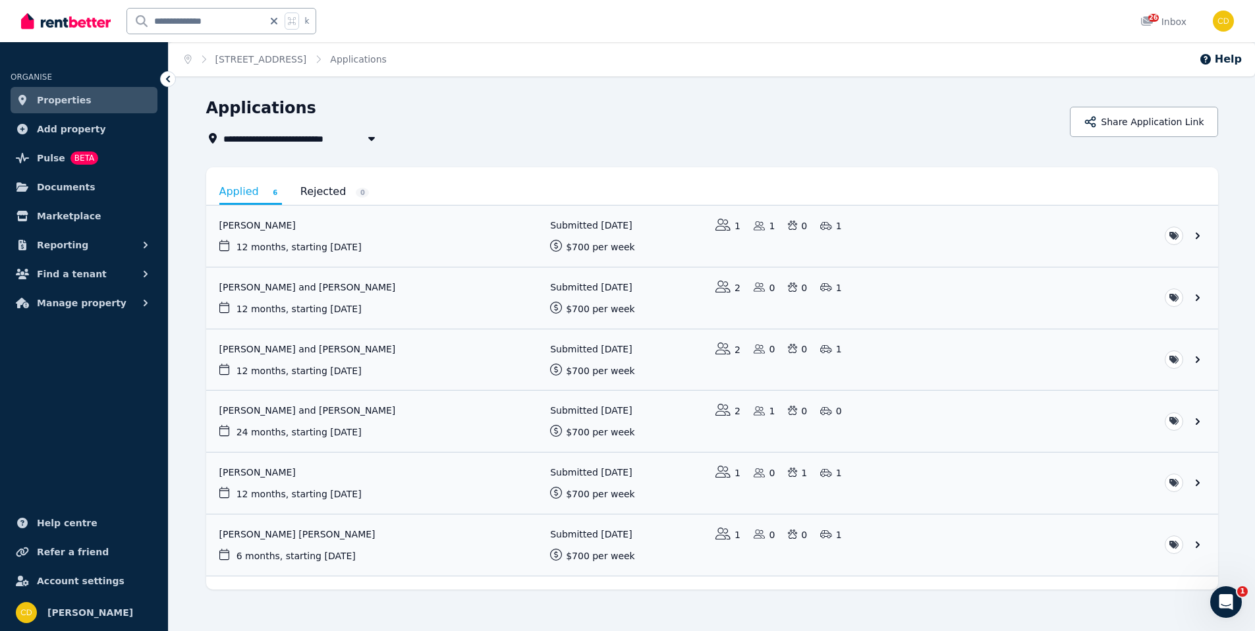
click at [269, 22] on icon at bounding box center [273, 21] width 13 height 11
click at [246, 20] on input "text" at bounding box center [203, 21] width 153 height 25
type input "*****"
